Goal: Information Seeking & Learning: Learn about a topic

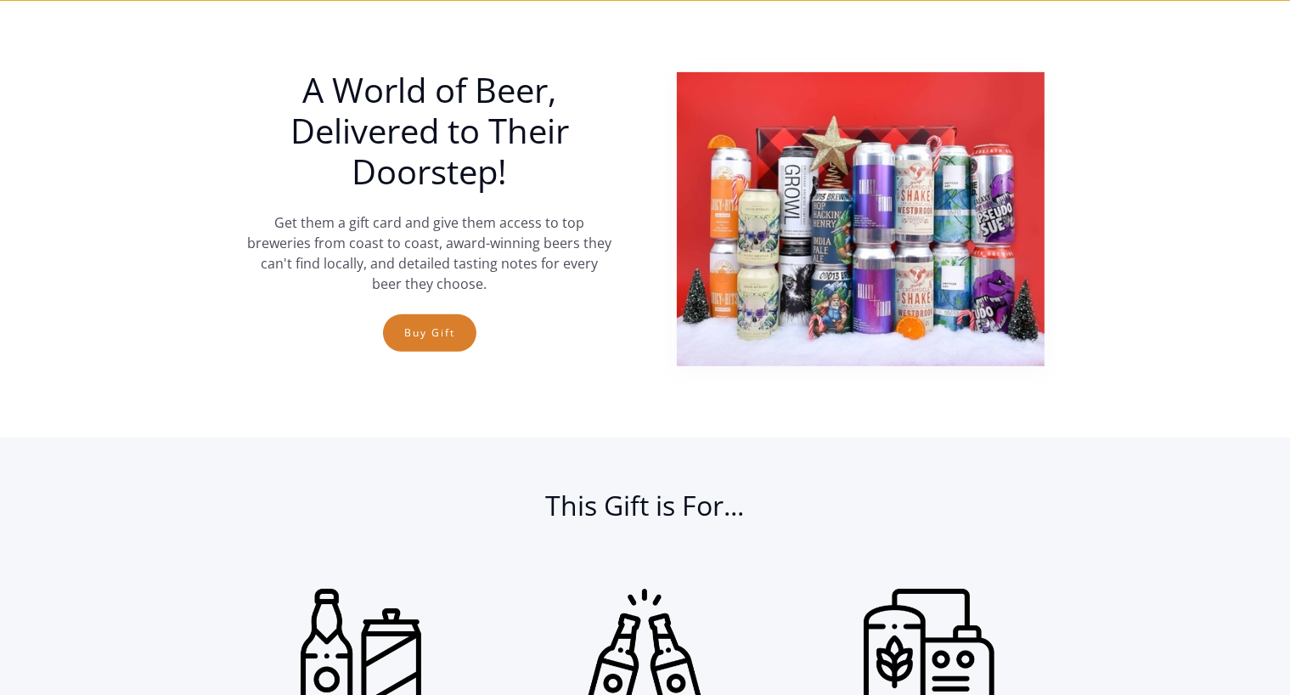
click at [154, 139] on section "A World of Beer, Delivered to Their Doorstep! Get them a gift card and give the…" at bounding box center [645, 219] width 1290 height 437
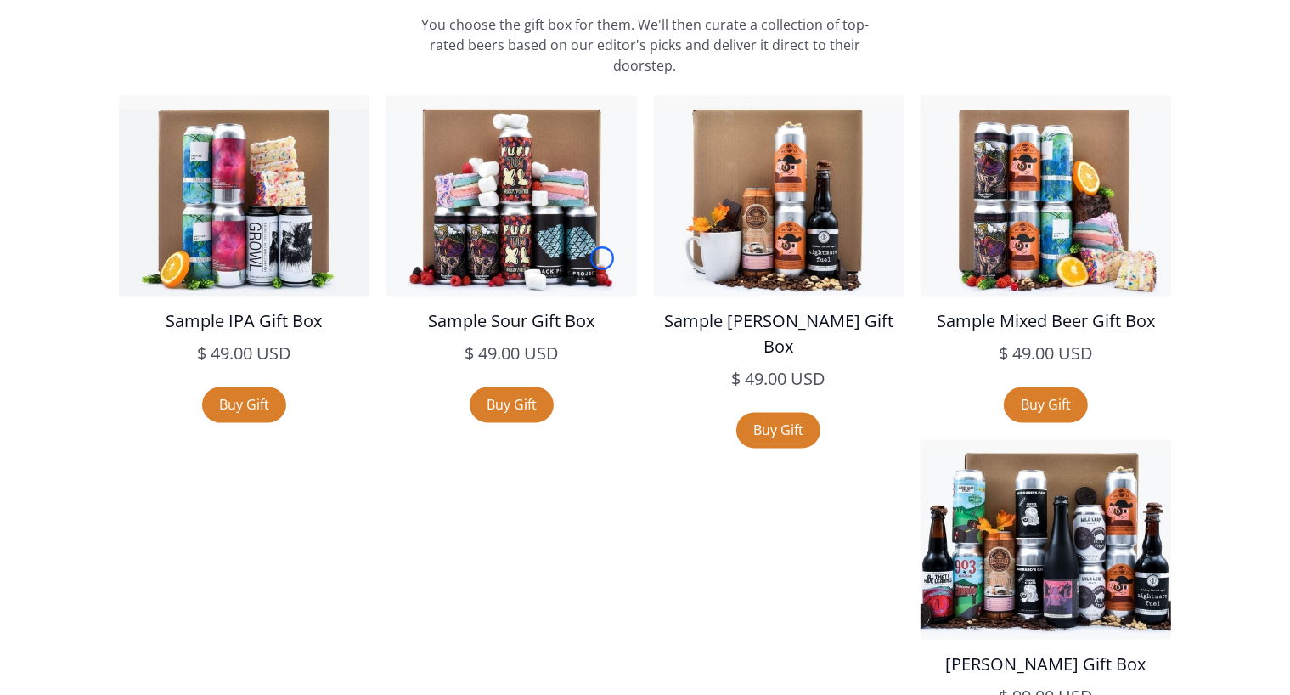
scroll to position [3020, 0]
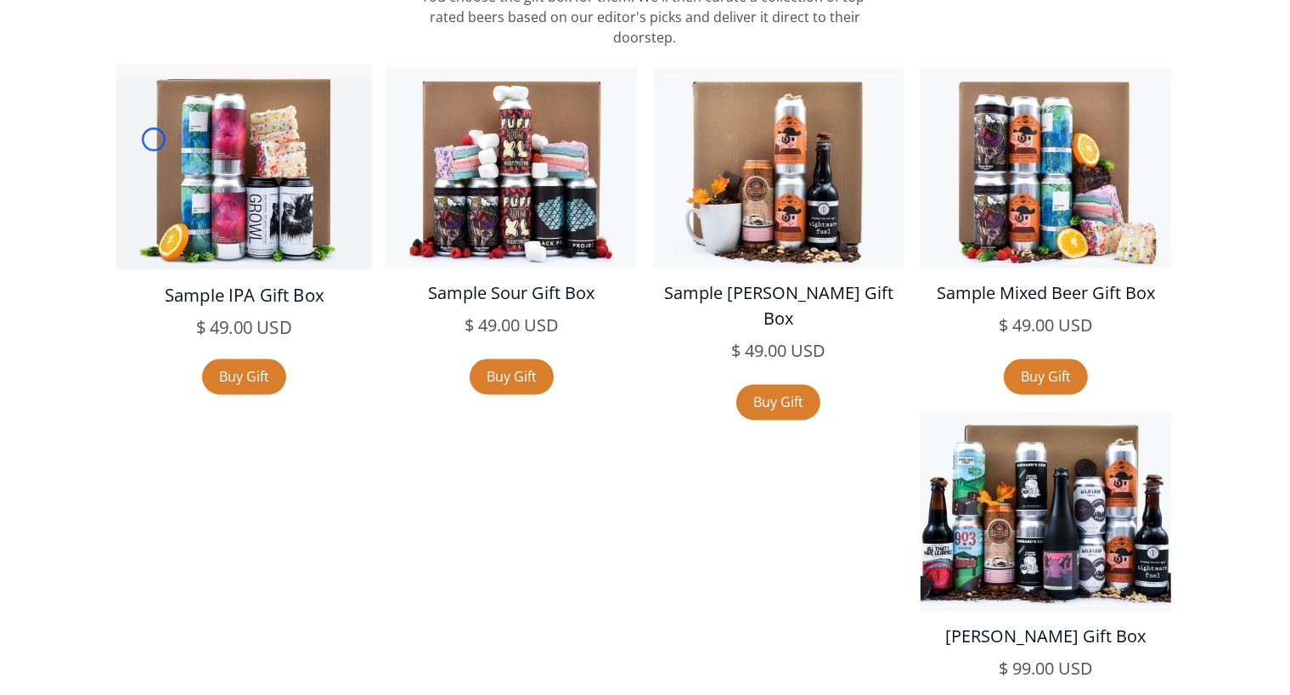
click at [154, 139] on img at bounding box center [244, 167] width 256 height 205
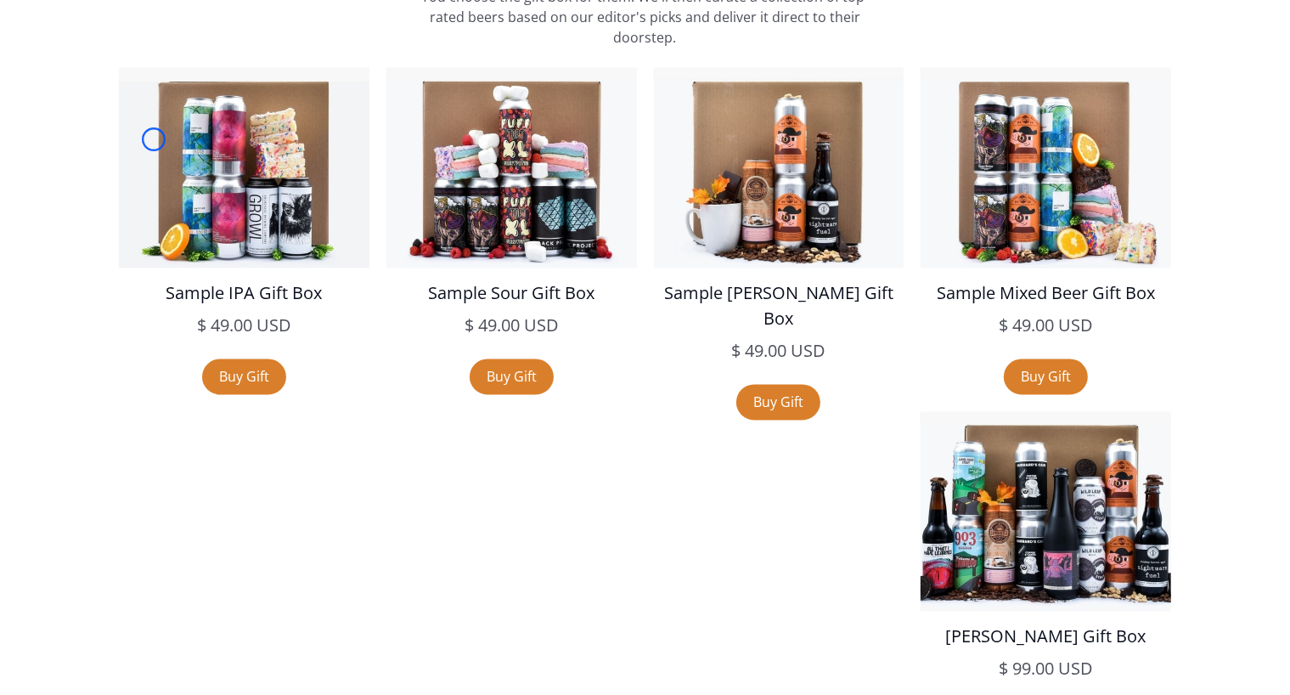
click at [103, 107] on div "Sample IPA Gift Box $ 49.00 USD $ 49.00 USD sale Buy Gift Sample Sour Gift Box …" at bounding box center [644, 583] width 1239 height 1031
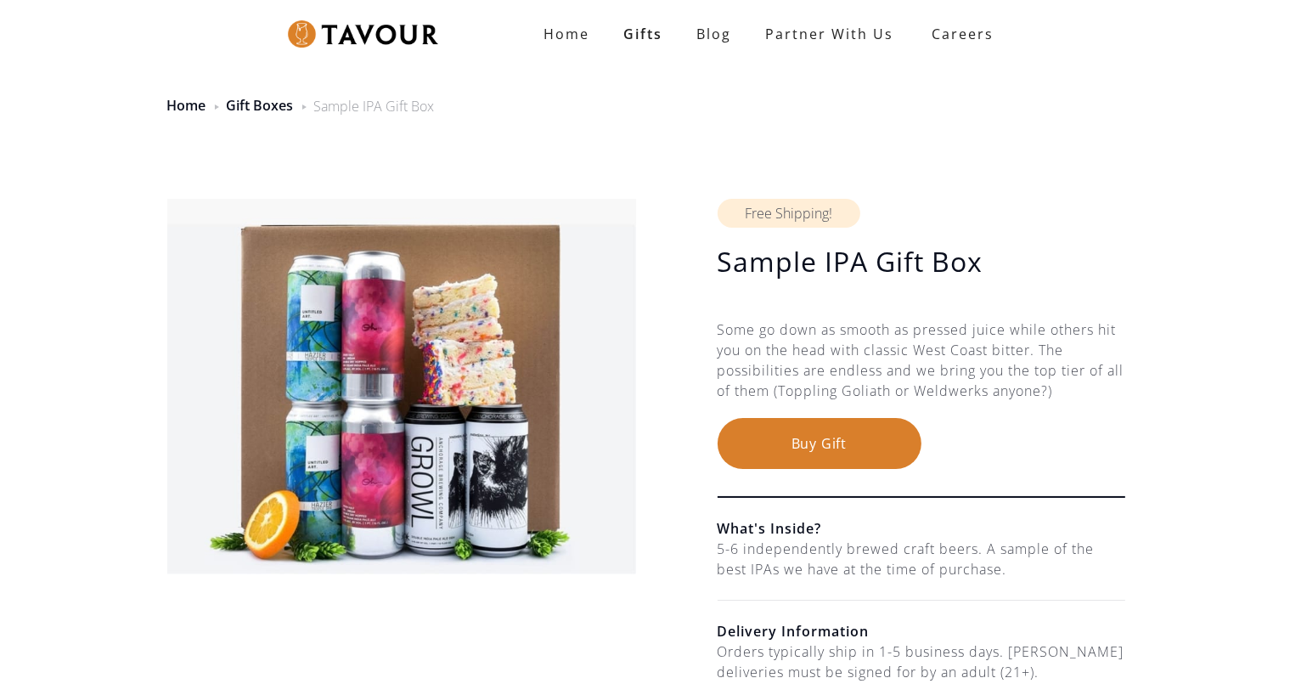
click at [90, 104] on div "Home Gift Boxes Sample IPA Gift Box" at bounding box center [645, 95] width 1290 height 83
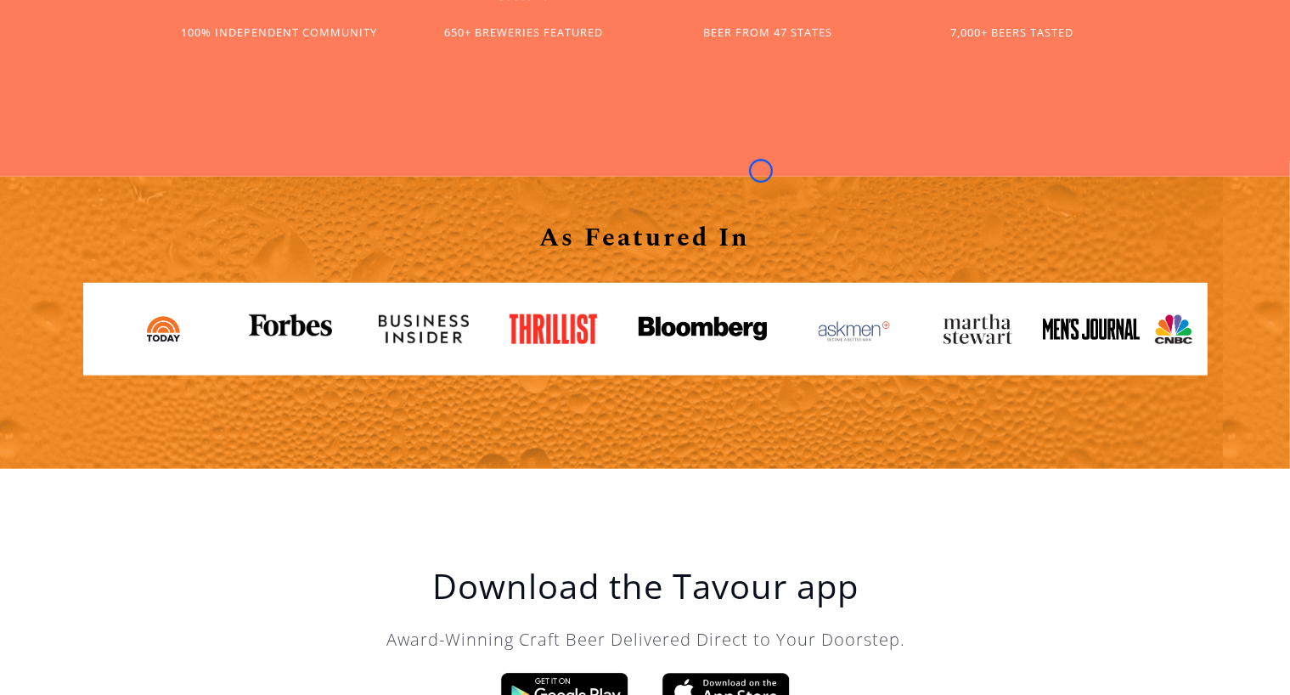
scroll to position [1628, 0]
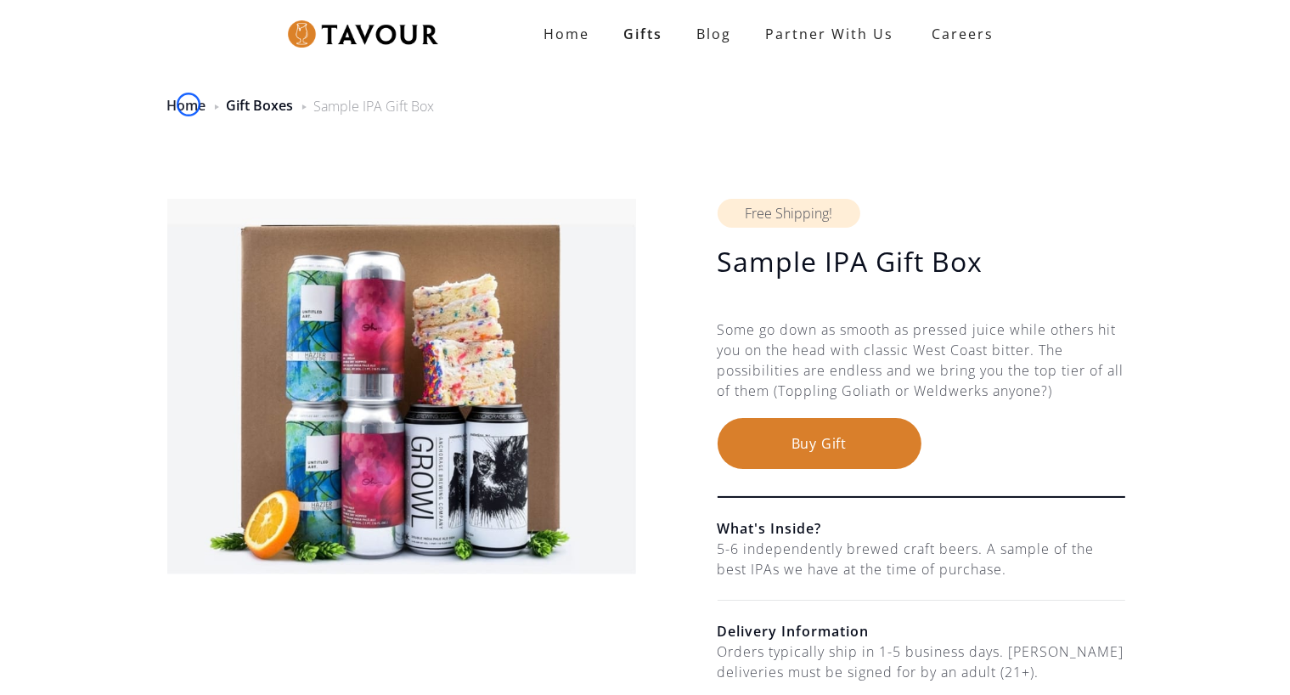
click at [189, 104] on link "Home" at bounding box center [186, 105] width 39 height 19
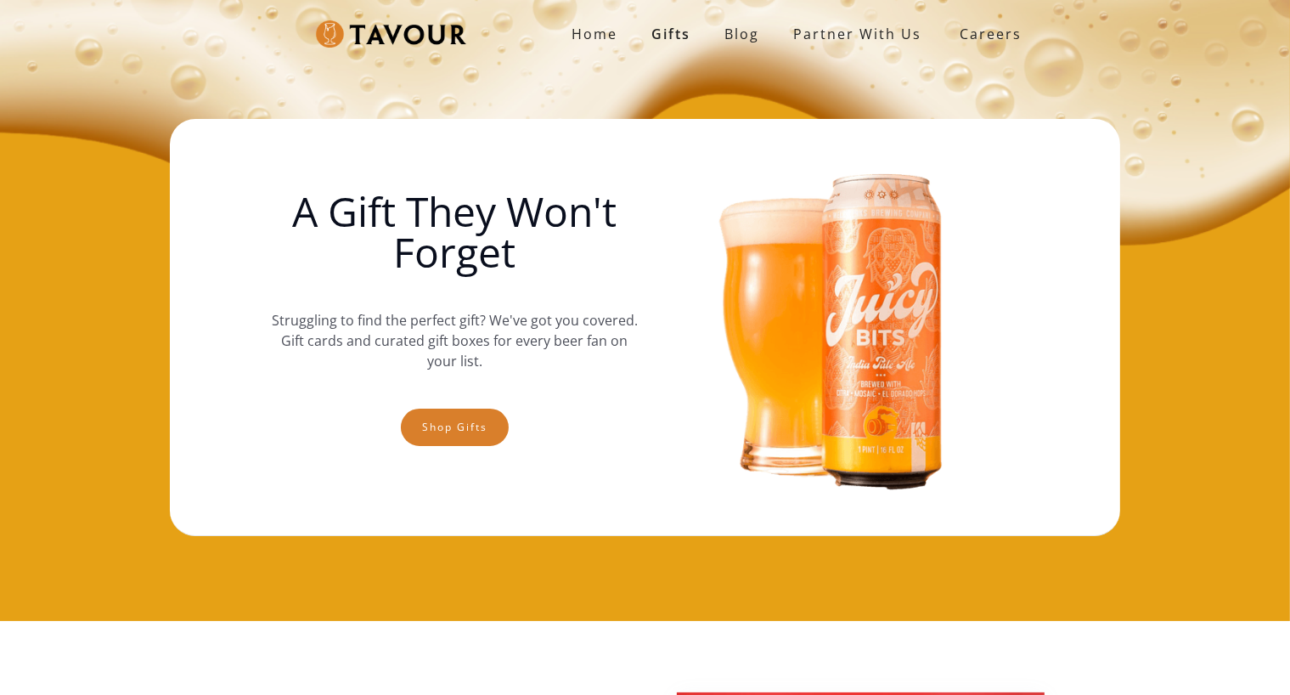
click at [189, 104] on div "Home Gifts Blog partner with us SIGN UP Careers A Gift They Won't Forget Strugg…" at bounding box center [645, 310] width 1290 height 621
click at [149, 90] on div "Home Gifts Blog partner with us SIGN UP Careers A Gift They Won't Forget Strugg…" at bounding box center [645, 310] width 1290 height 621
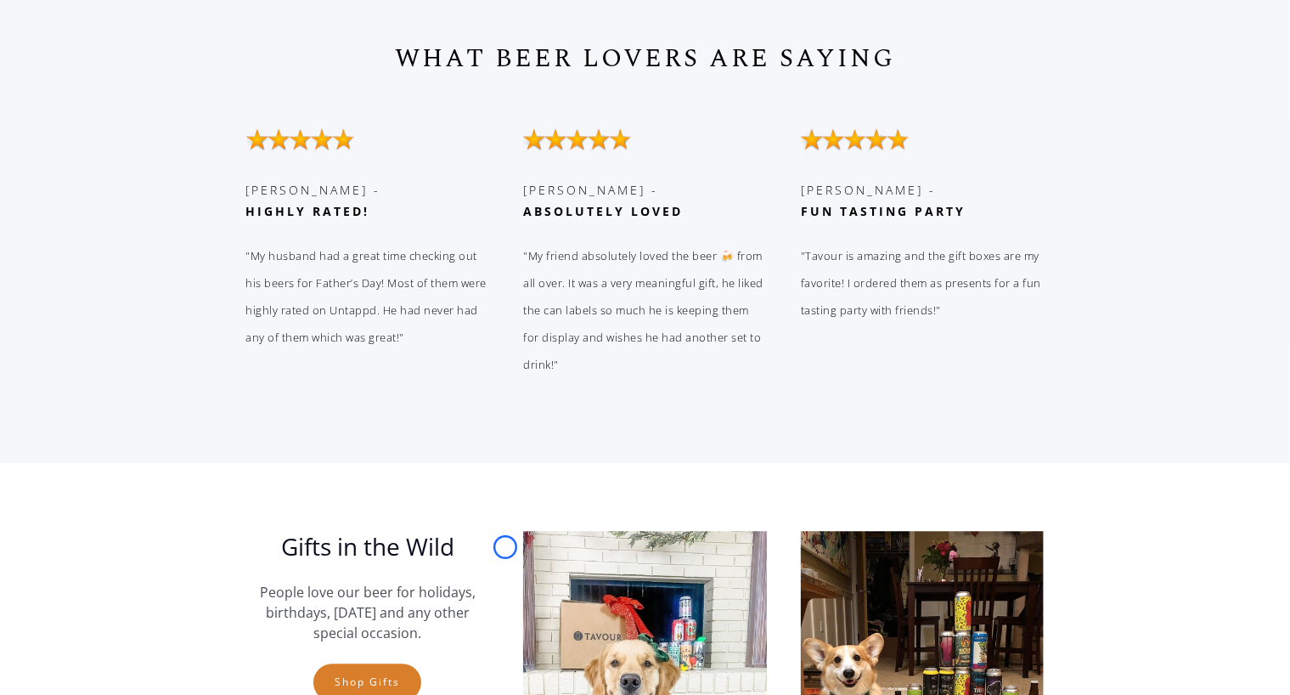
scroll to position [4217, 0]
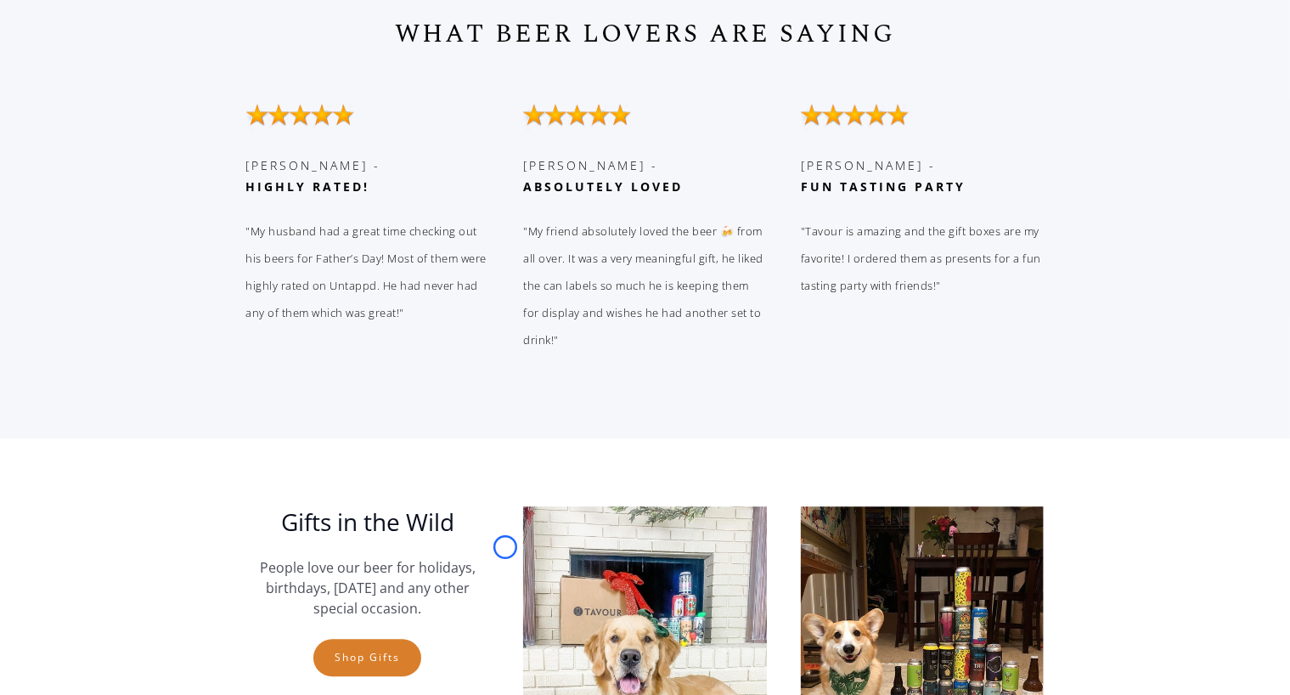
click at [149, 90] on div "WHAT BEER LOVERS ARE SAYING Kristin O. - ‍ Highly rated! "My husband had a grea…" at bounding box center [645, 204] width 1290 height 467
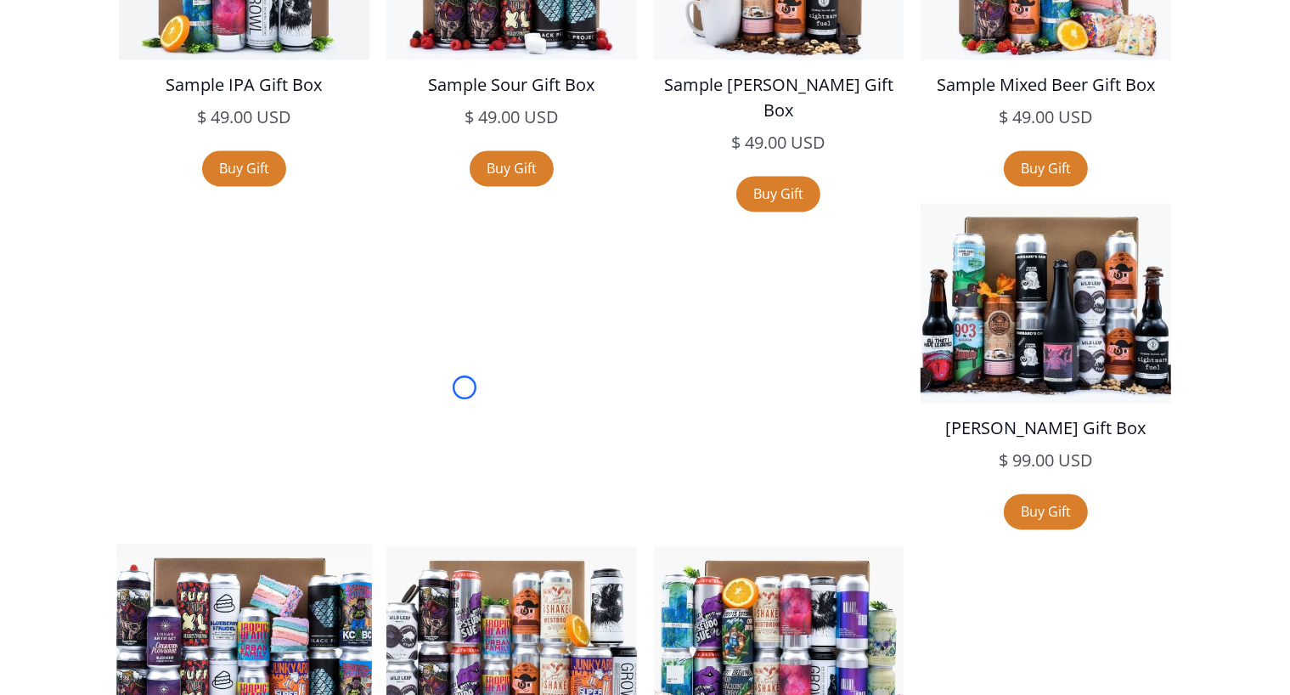
click at [372, 545] on img at bounding box center [244, 647] width 256 height 205
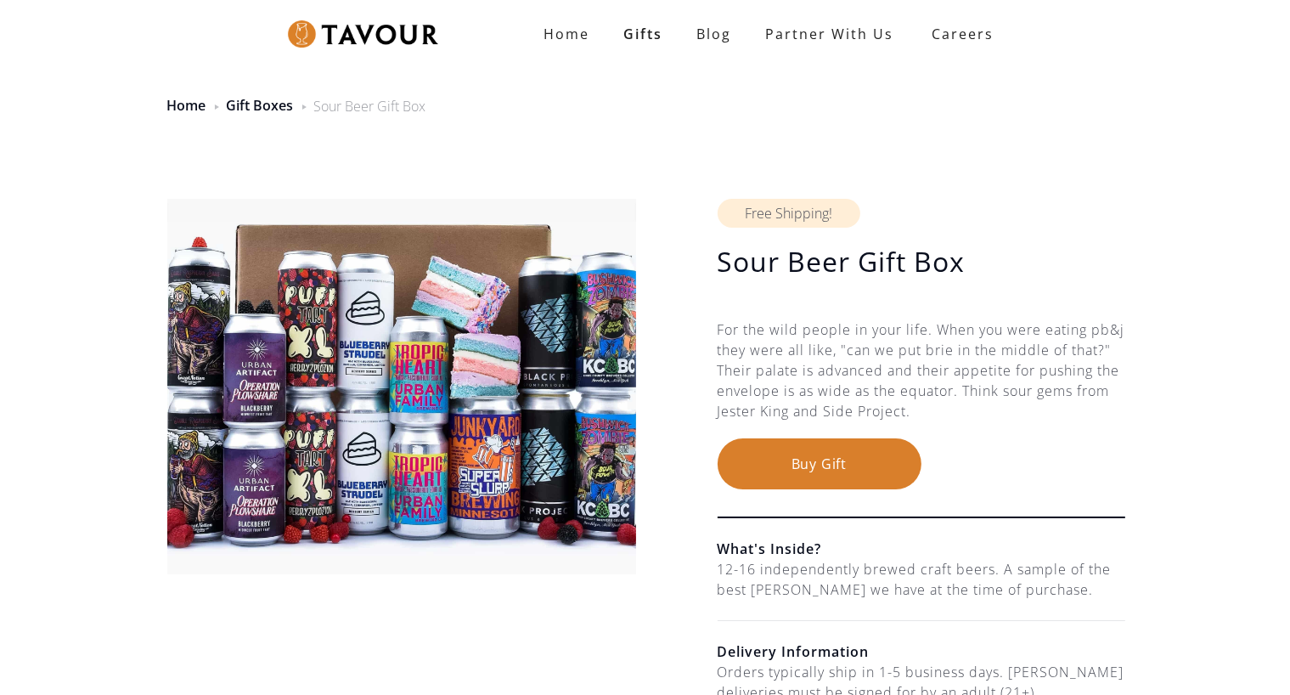
click at [465, 387] on img at bounding box center [402, 386] width 470 height 375
click at [154, 98] on div "Home Gift Boxes Sour Beer Gift Box" at bounding box center [646, 106] width 999 height 22
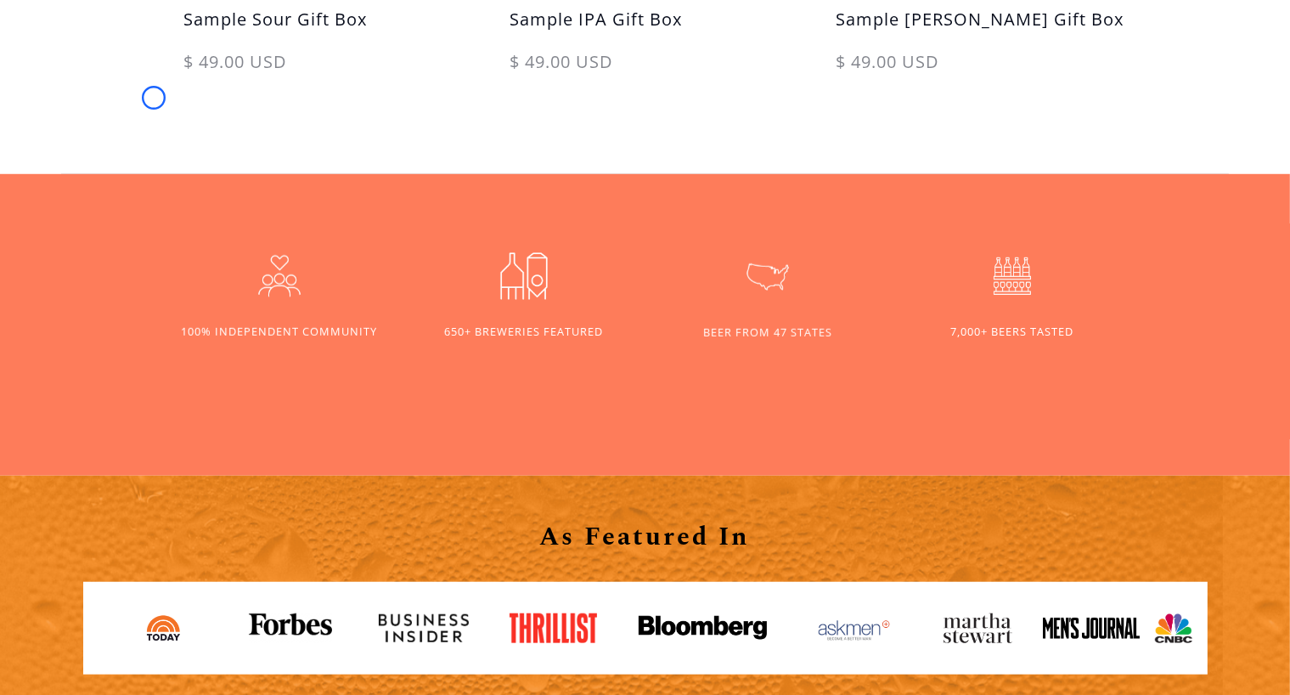
scroll to position [1346, 0]
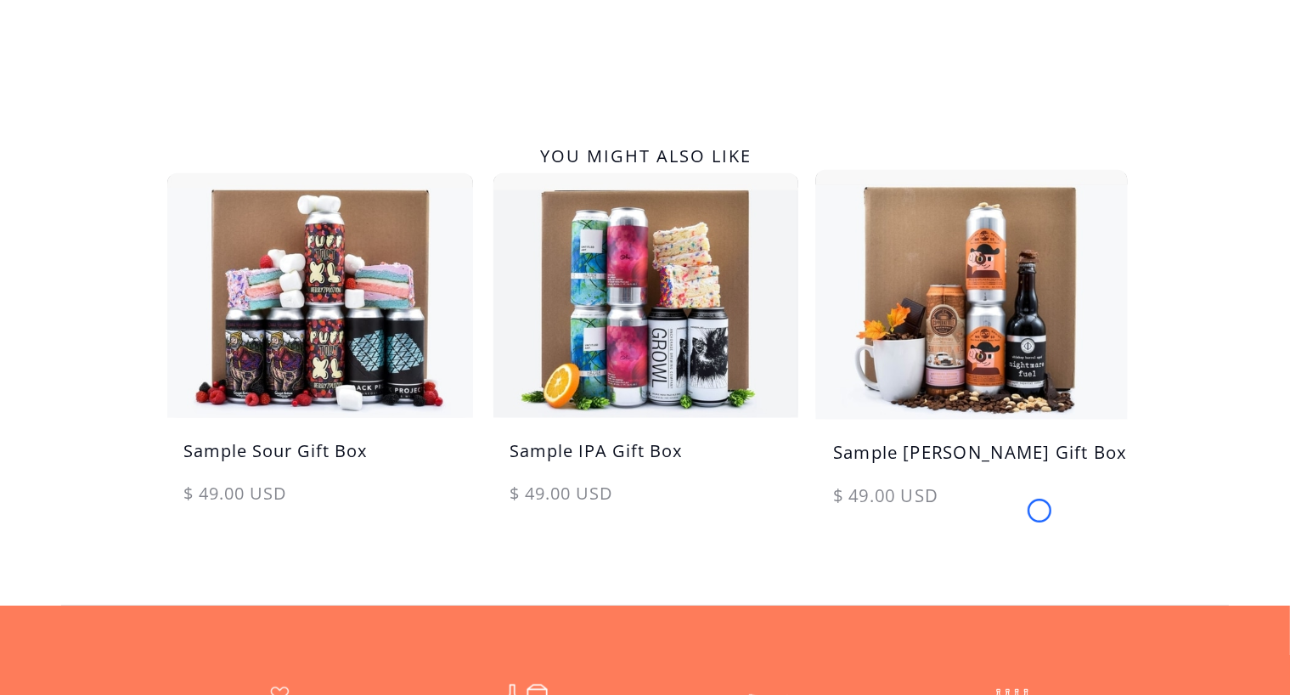
click at [1040, 511] on div "$ 49.00 USD" at bounding box center [972, 504] width 312 height 43
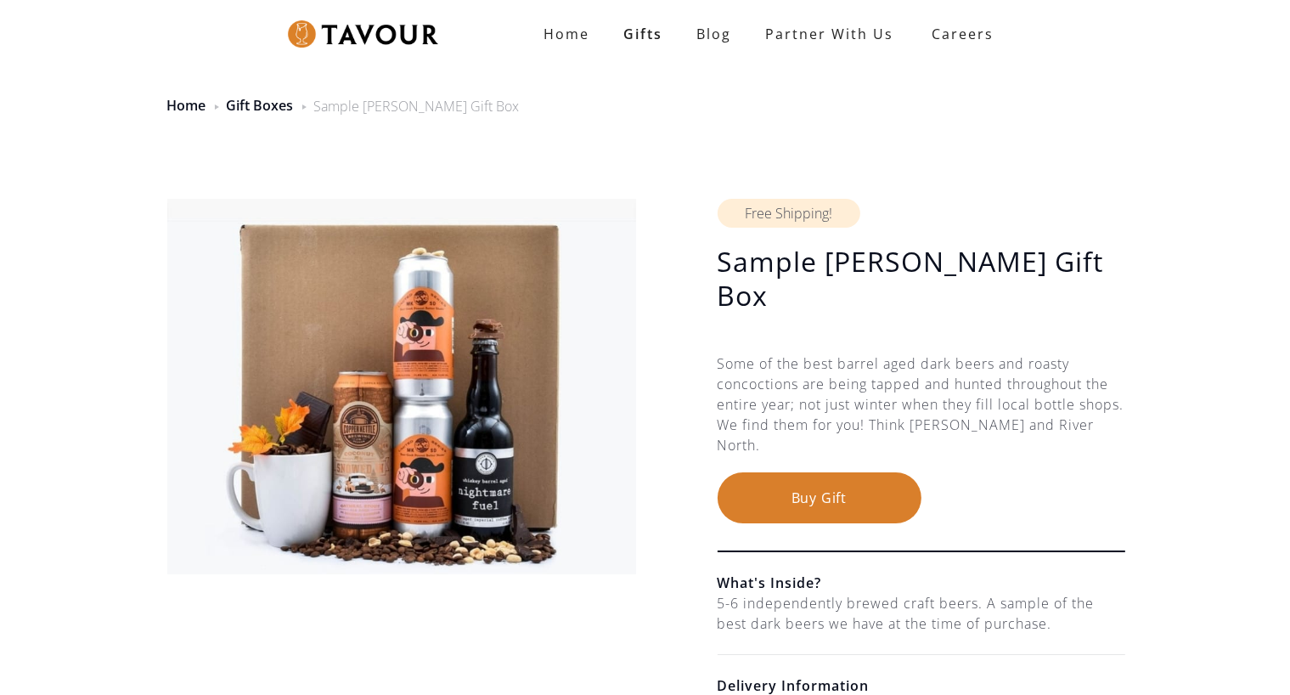
click at [1040, 511] on div "Free Shipping! Sample [PERSON_NAME] Gift Box $ 49.00 USD $ 49.00 USD Some of th…" at bounding box center [922, 539] width 408 height 681
click at [104, 138] on div "Sample Stout Gift Box $ 49.00 USD $ 49.00 USD Free Shipping! Sample Stout Gift …" at bounding box center [645, 529] width 1290 height 783
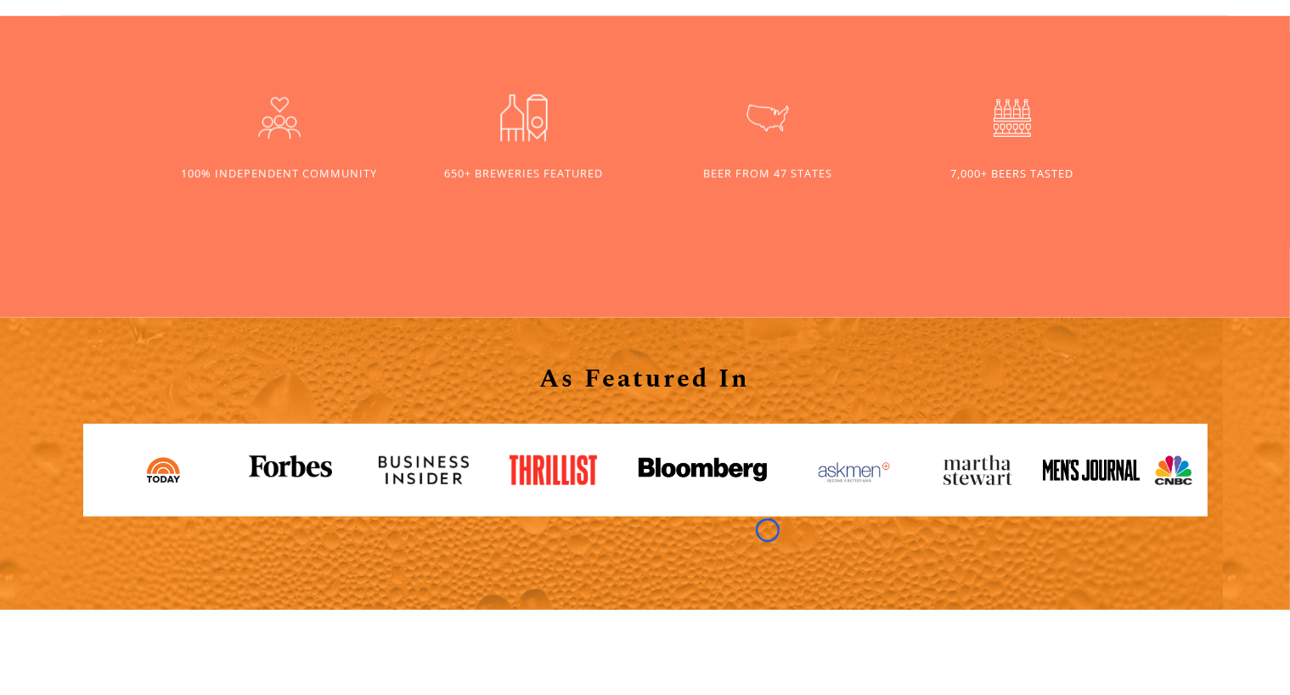
scroll to position [1510, 0]
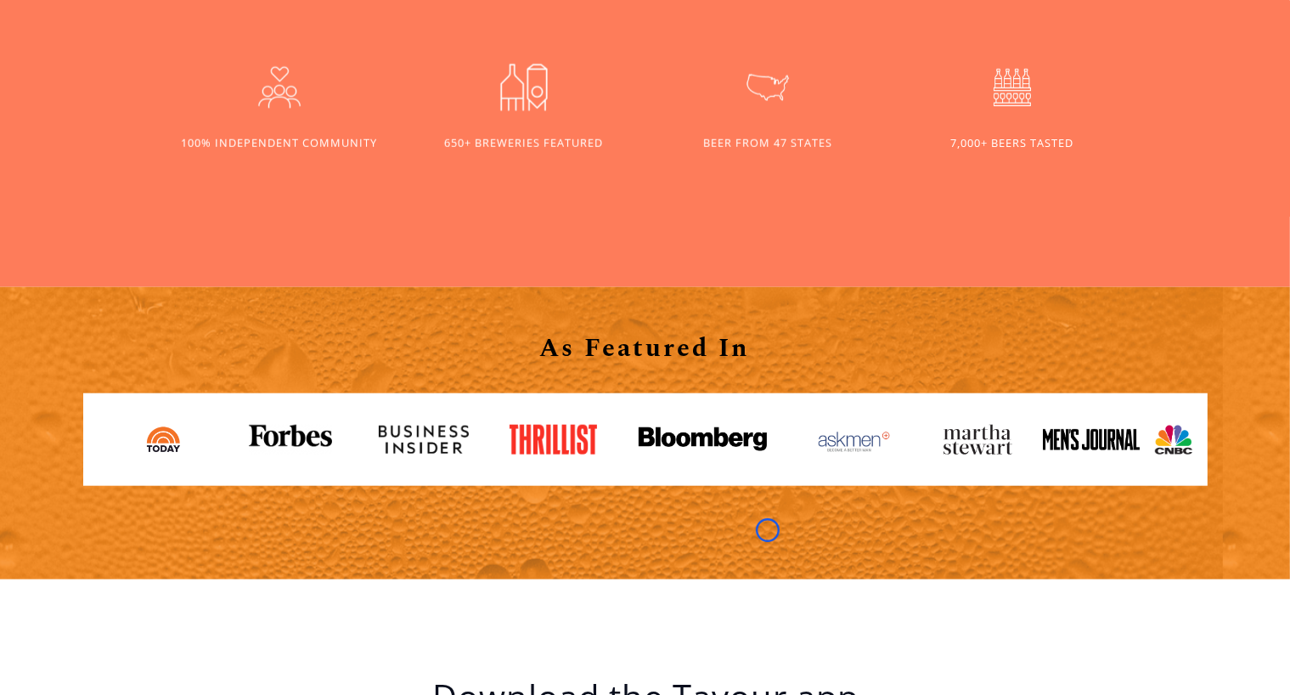
click at [104, 138] on div "650+ BREWERIES FEATURED 100% INDEPENDENT COMMUNITY BEER FROM 47 STATES 7,000+ B…" at bounding box center [645, 137] width 1290 height 302
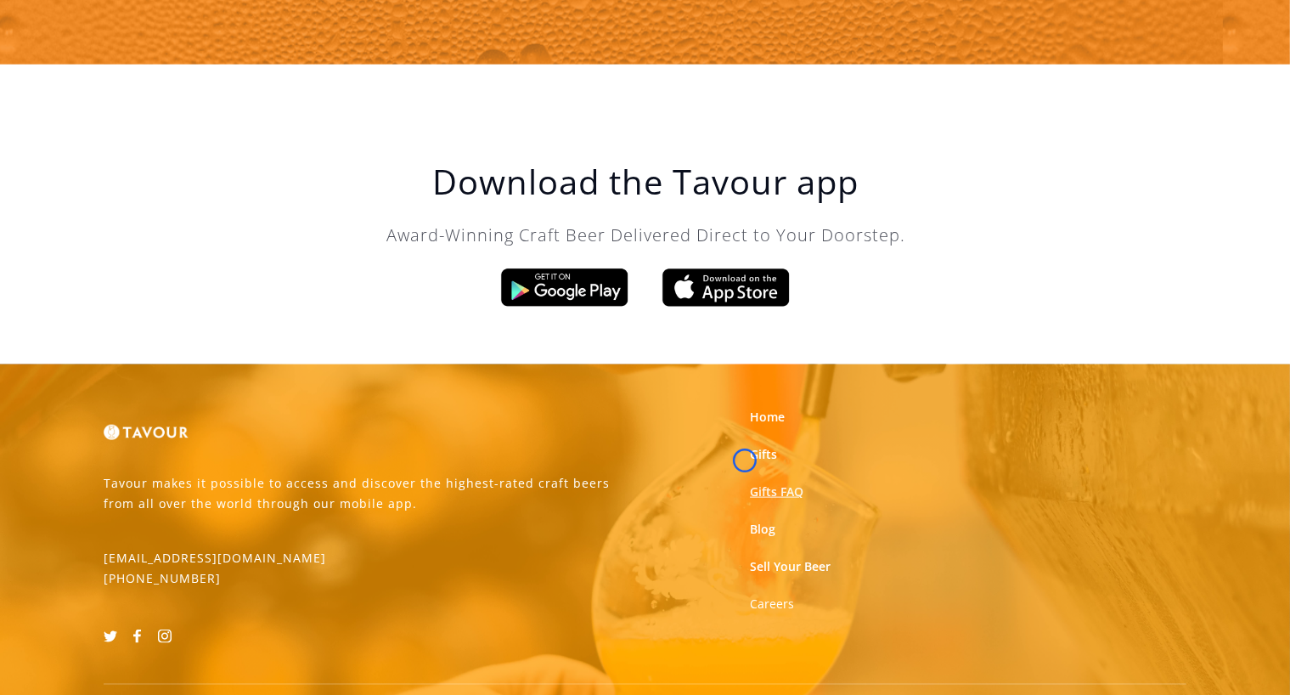
click at [750, 483] on link "Gifts FAQ" at bounding box center [777, 491] width 54 height 17
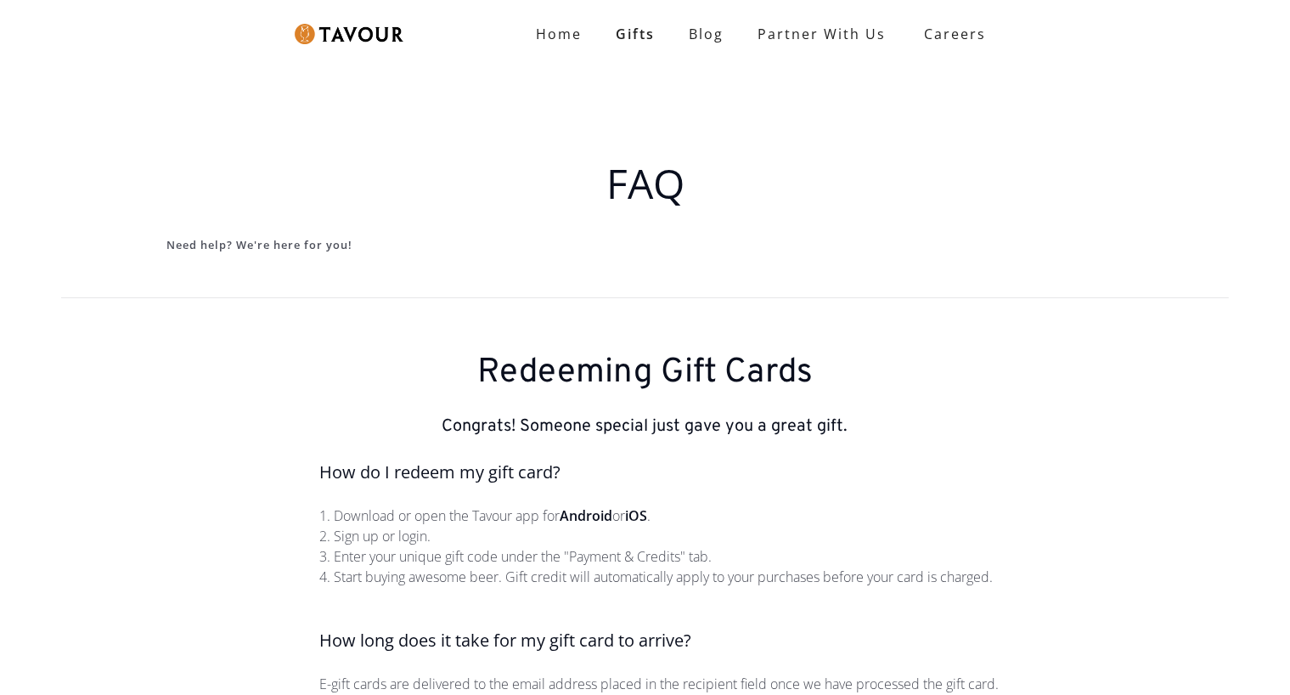
click at [745, 460] on h5 "How do I redeem my gift card?" at bounding box center [660, 472] width 680 height 25
click at [167, 138] on div "FAQ Need help? We're here for you!" at bounding box center [645, 184] width 1290 height 226
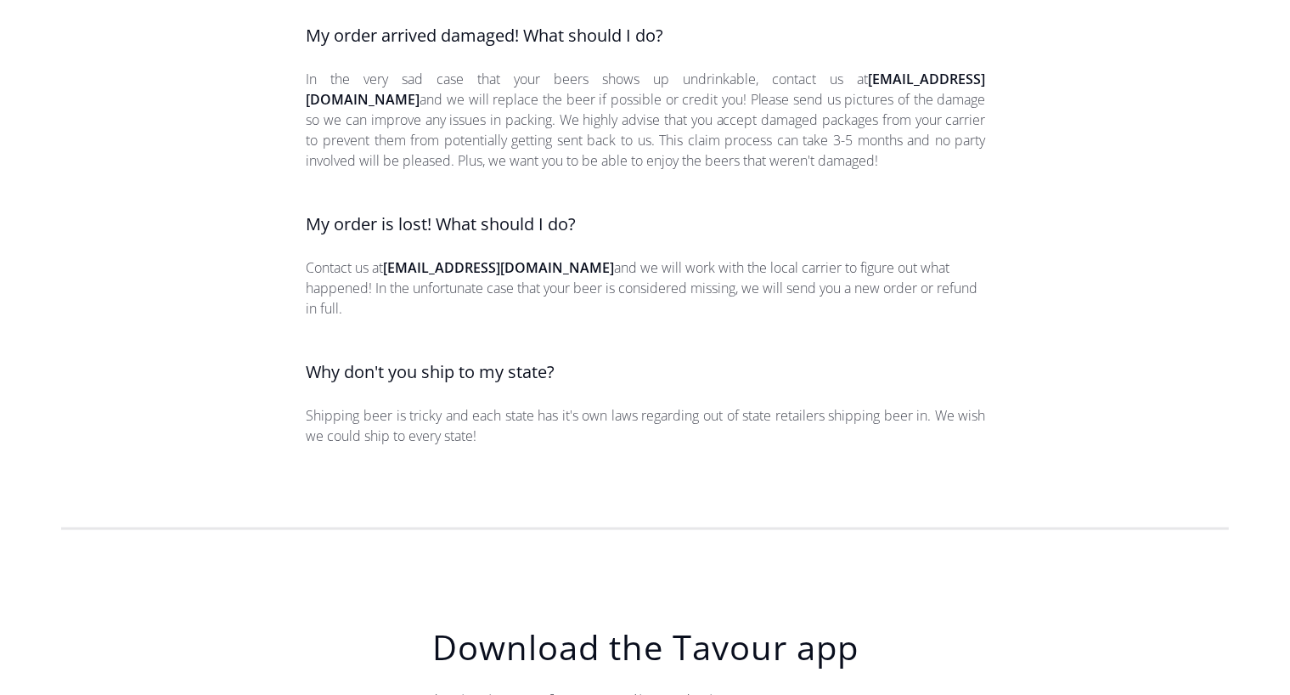
scroll to position [2360, 0]
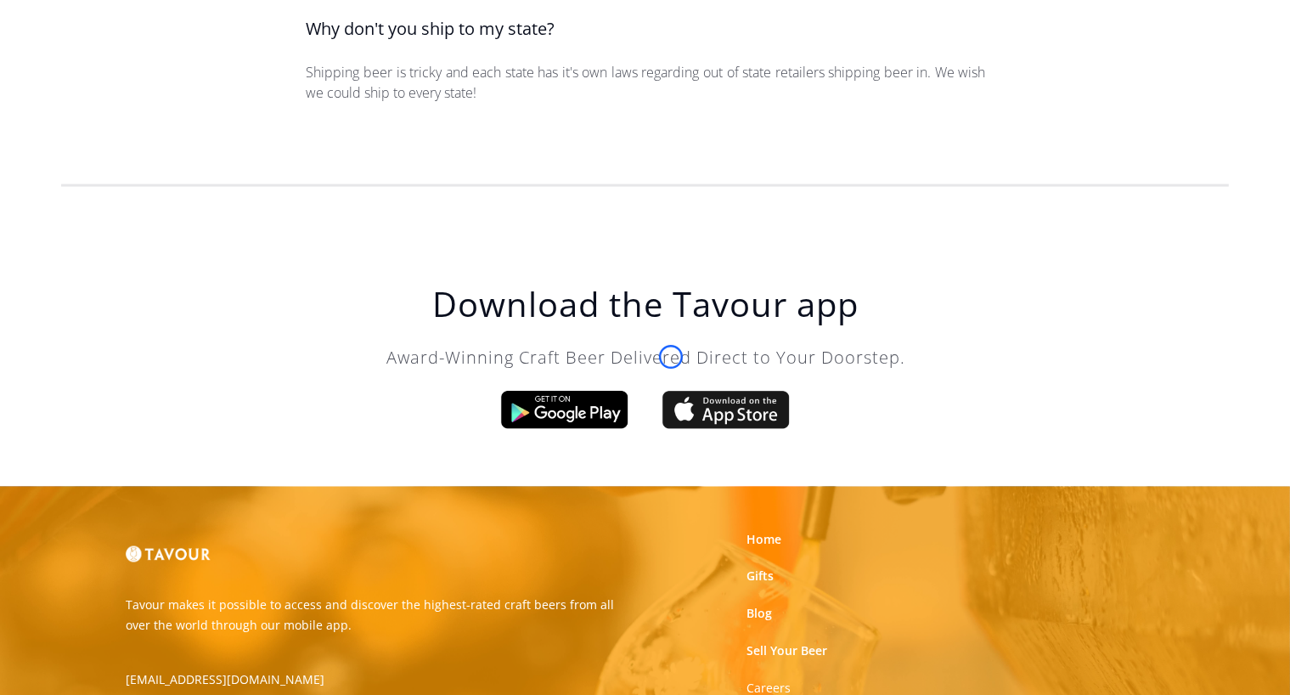
click at [671, 391] on img at bounding box center [726, 410] width 127 height 38
